Goal: Task Accomplishment & Management: Use online tool/utility

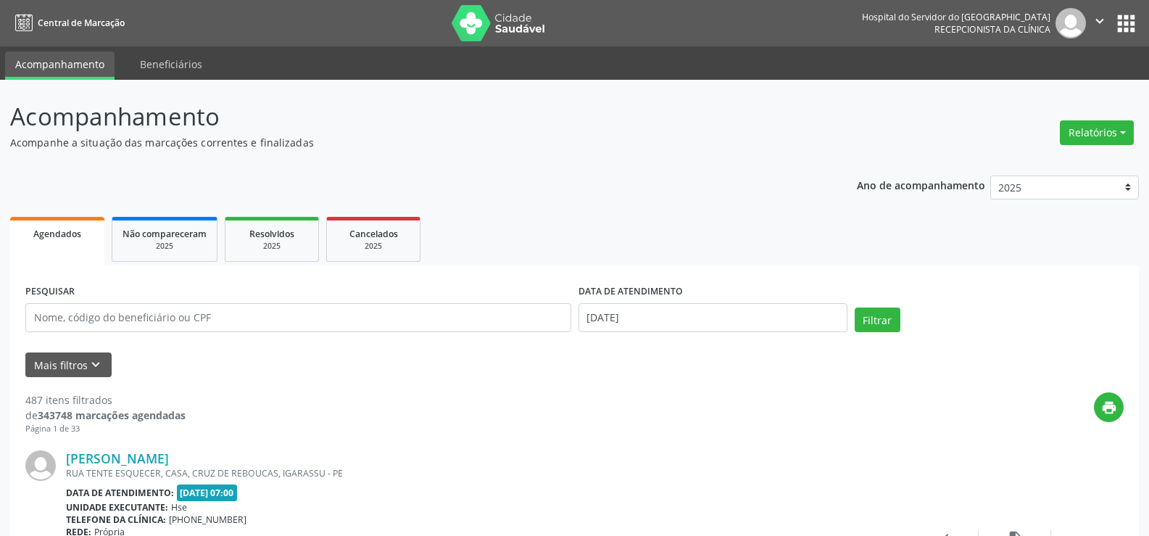
click at [1121, 125] on button "Relatórios" at bounding box center [1096, 132] width 74 height 25
click at [1012, 163] on link "Agendamentos" at bounding box center [1055, 164] width 156 height 20
select select "9"
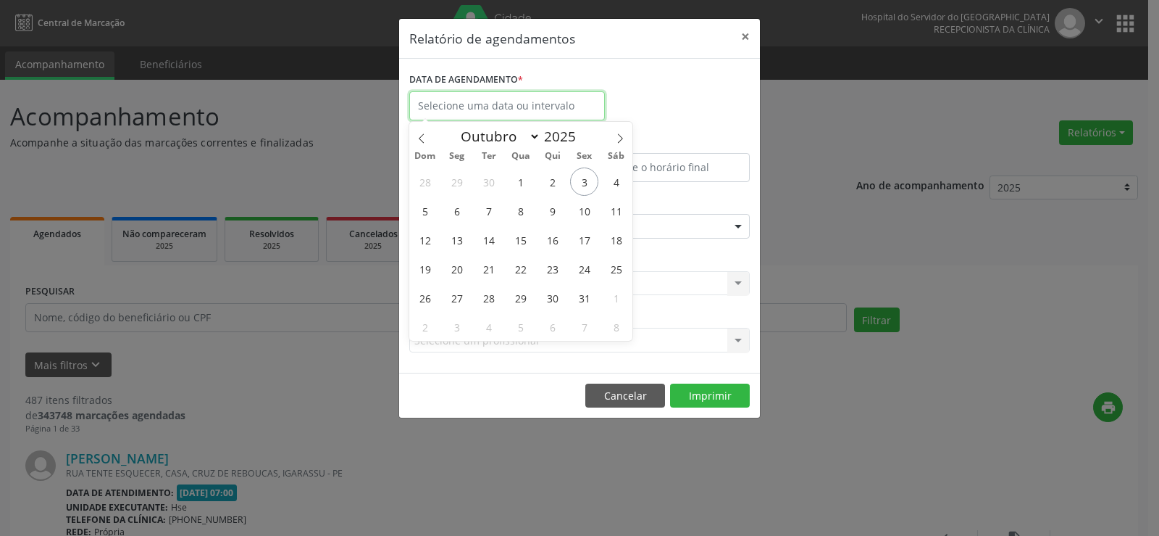
click at [473, 101] on input "text" at bounding box center [507, 105] width 196 height 29
click at [584, 178] on span "3" at bounding box center [584, 181] width 28 height 28
type input "[DATE]"
click at [582, 179] on span "3" at bounding box center [584, 181] width 28 height 28
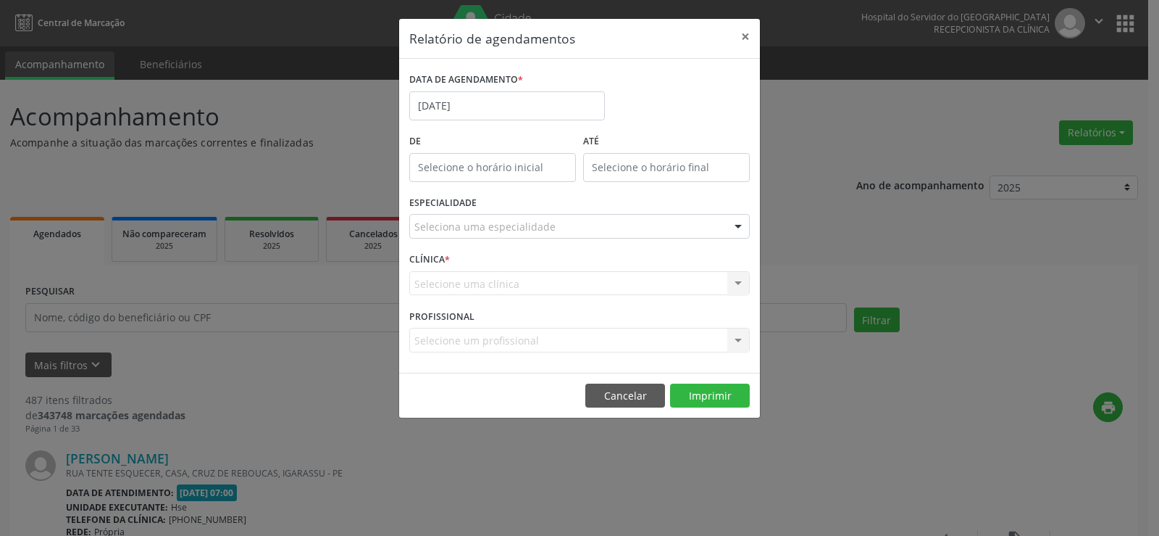
click at [582, 179] on div "ATÉ" at bounding box center [667, 161] width 174 height 62
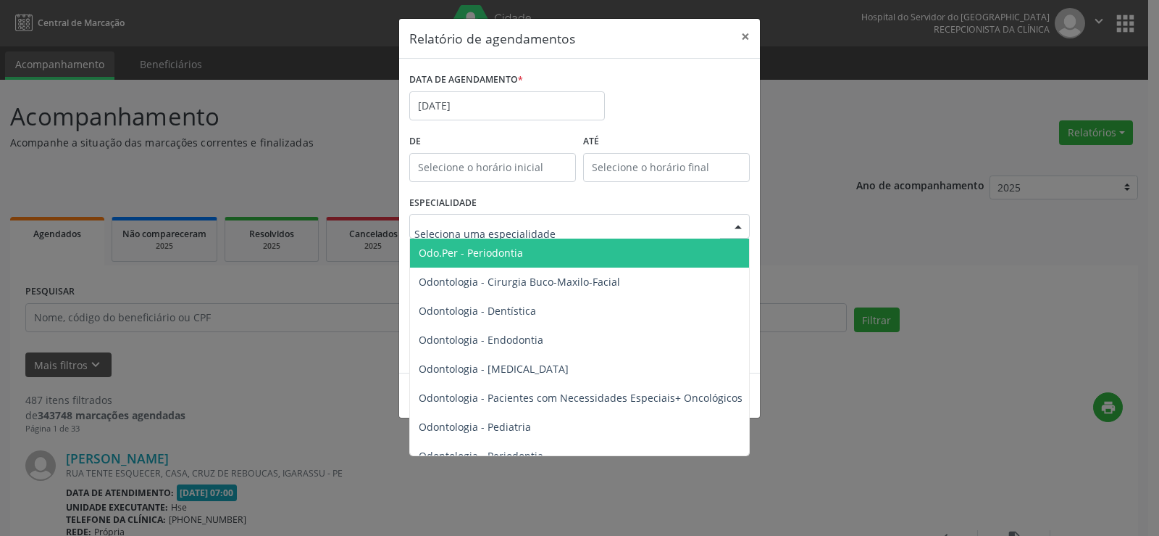
scroll to position [1884, 0]
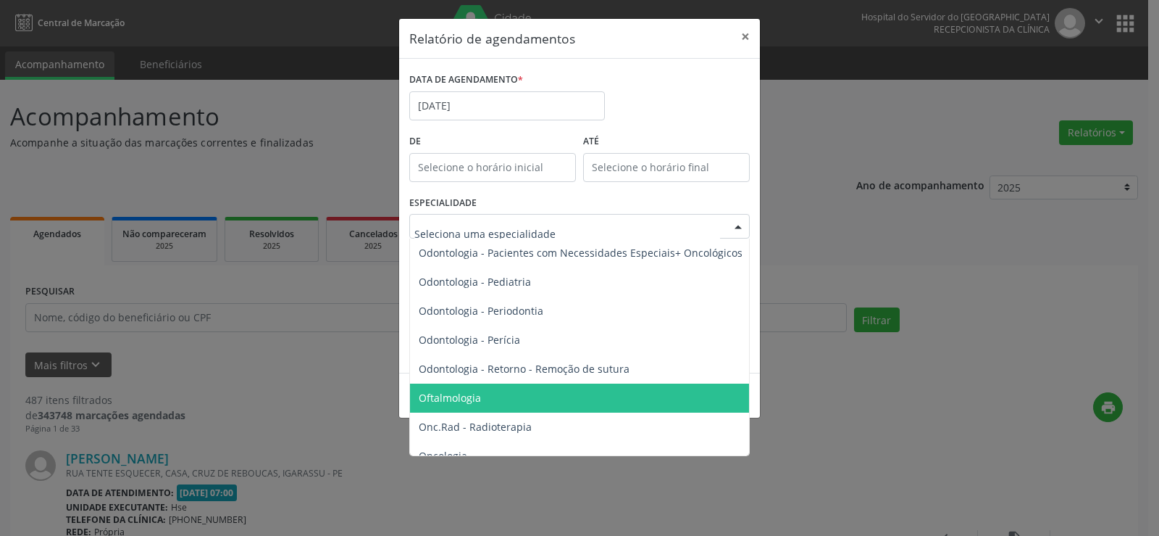
click at [480, 391] on span "Oftalmologia" at bounding box center [450, 398] width 62 height 14
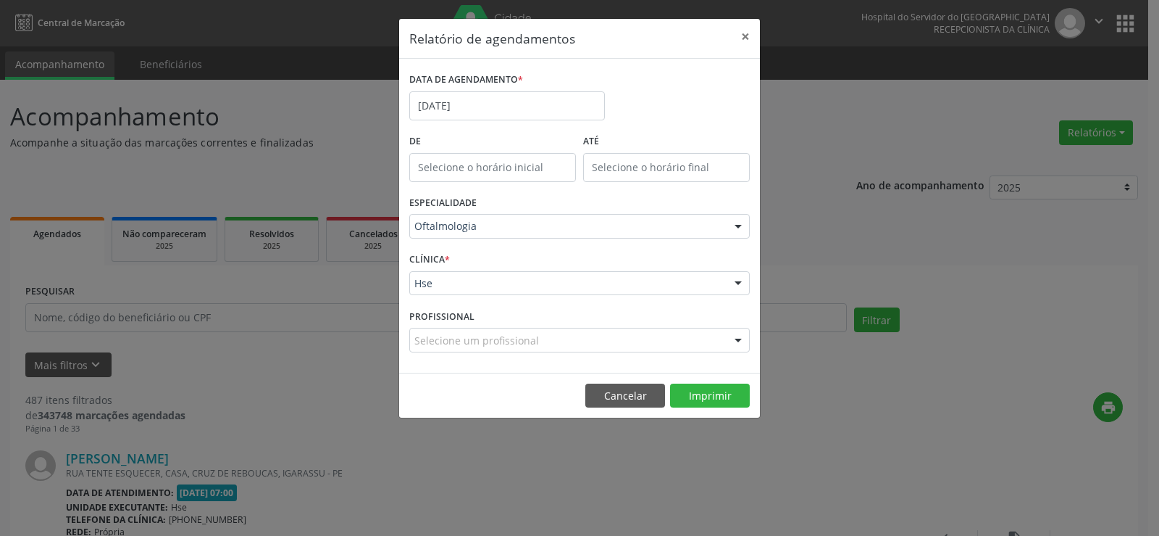
drag, startPoint x: 472, startPoint y: 283, endPoint x: 480, endPoint y: 267, distance: 17.2
drag, startPoint x: 487, startPoint y: 253, endPoint x: 489, endPoint y: 277, distance: 24.0
click at [488, 253] on div "CLÍNICA * Hse Hse Nenhum resultado encontrado para: " " Não há nenhuma opção pa…" at bounding box center [580, 277] width 348 height 57
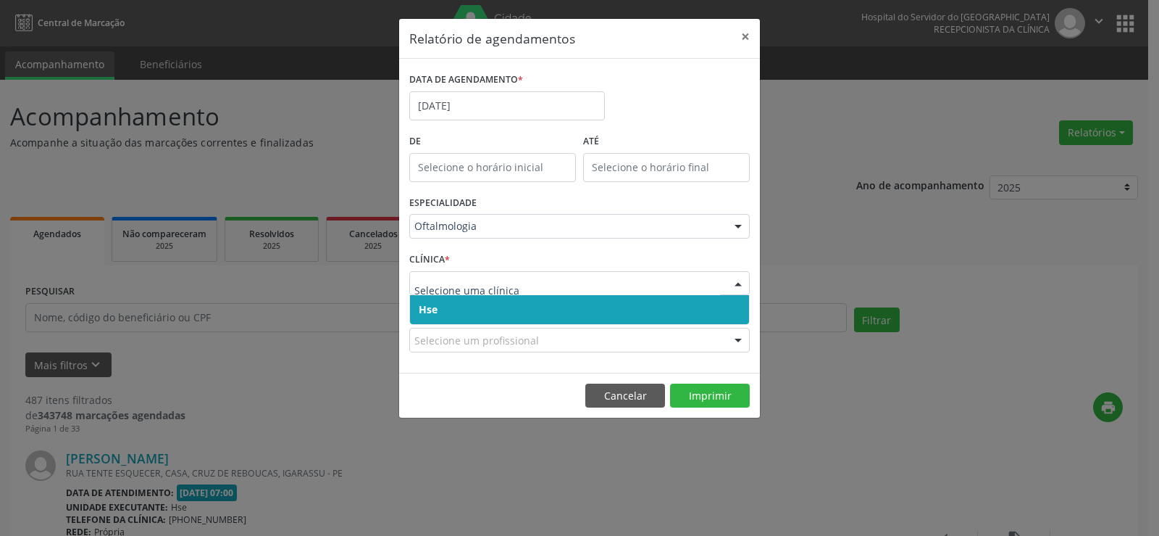
drag, startPoint x: 486, startPoint y: 312, endPoint x: 494, endPoint y: 291, distance: 21.8
click at [491, 301] on span "Hse" at bounding box center [579, 309] width 339 height 29
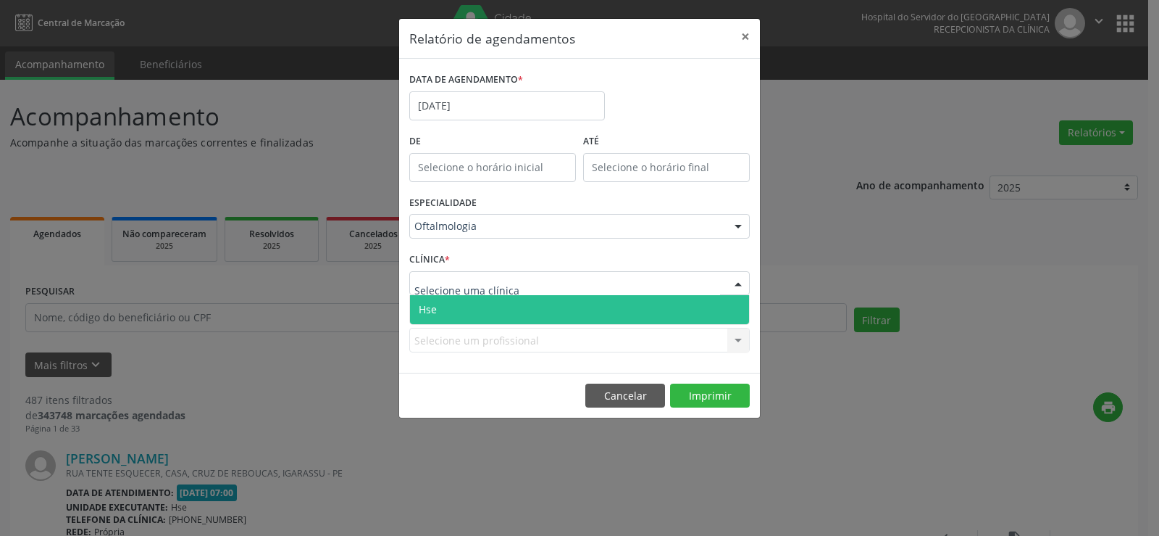
click at [496, 308] on span "Hse" at bounding box center [579, 309] width 339 height 29
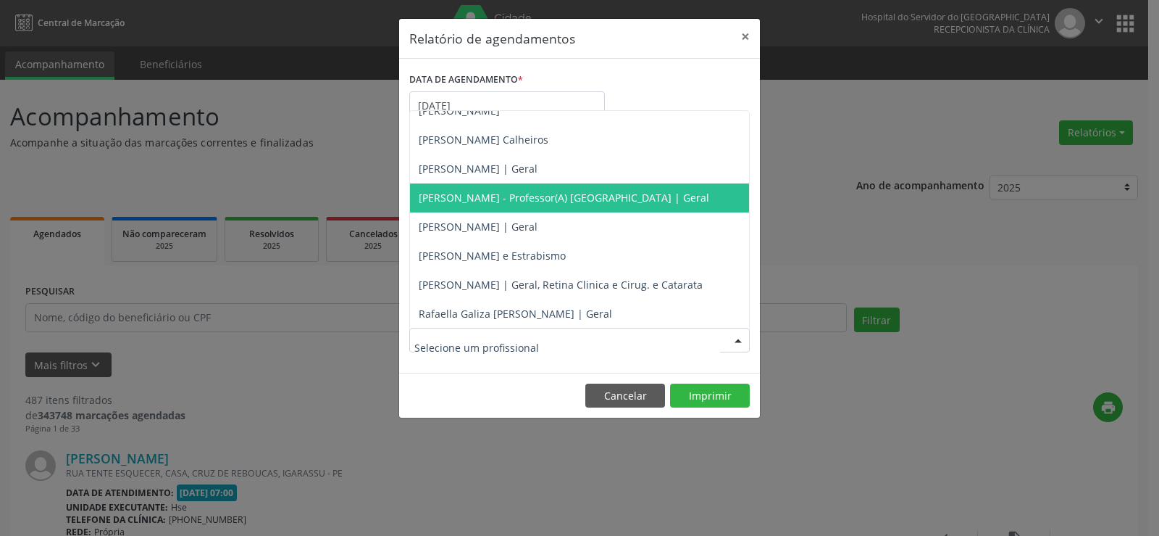
scroll to position [160, 0]
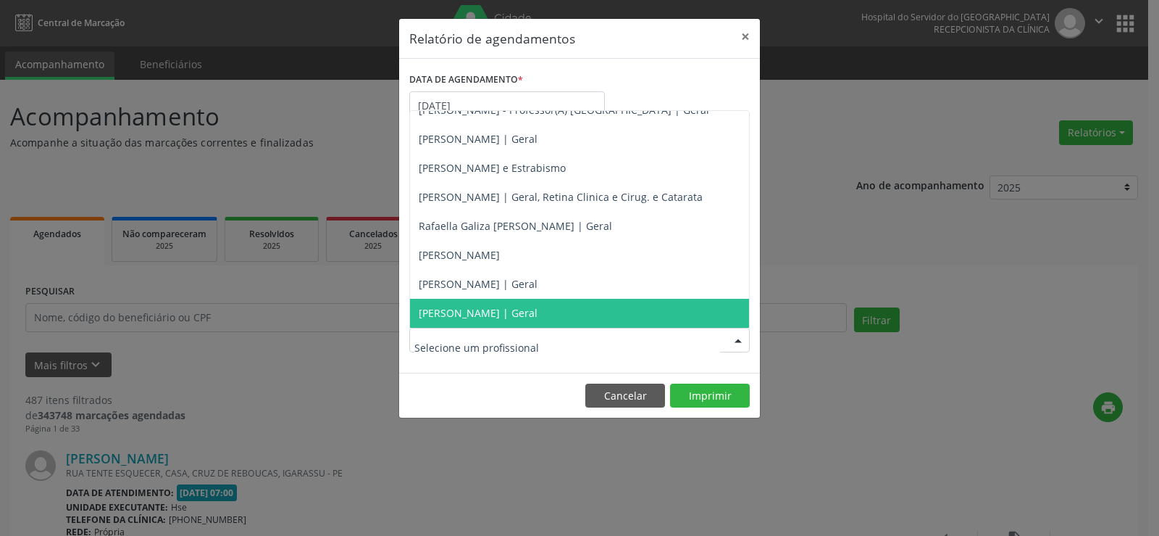
click at [466, 309] on span "[PERSON_NAME] | Geral" at bounding box center [478, 313] width 119 height 14
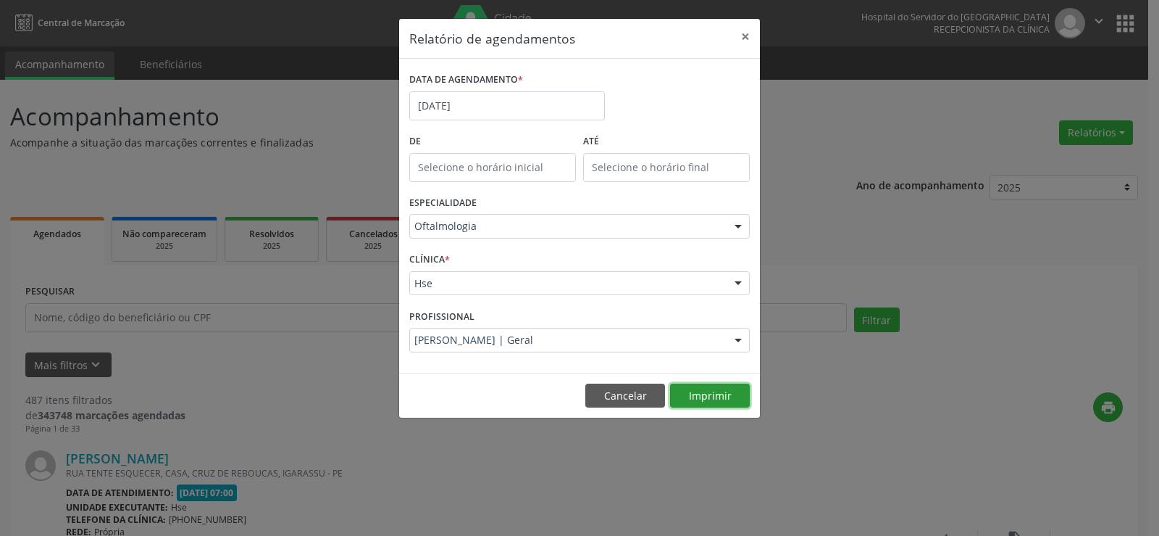
click at [710, 396] on button "Imprimir" at bounding box center [710, 395] width 80 height 25
